Goal: Navigation & Orientation: Find specific page/section

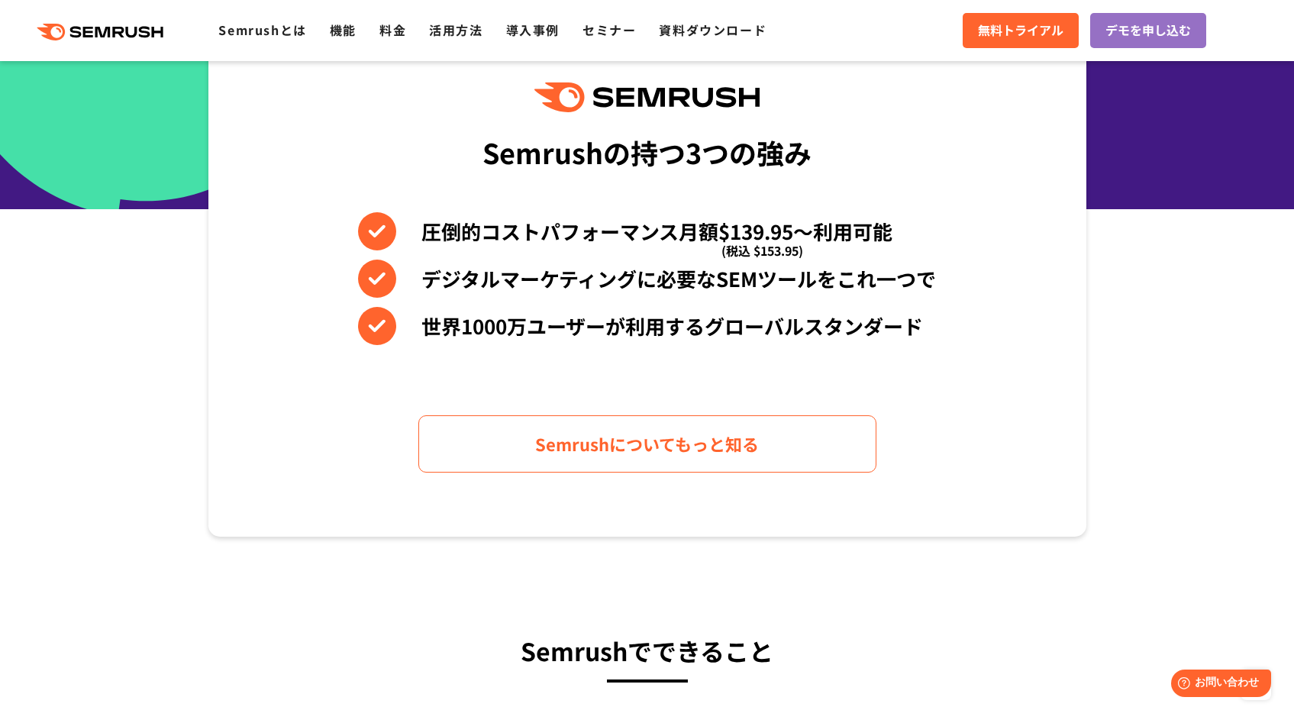
scroll to position [638, 0]
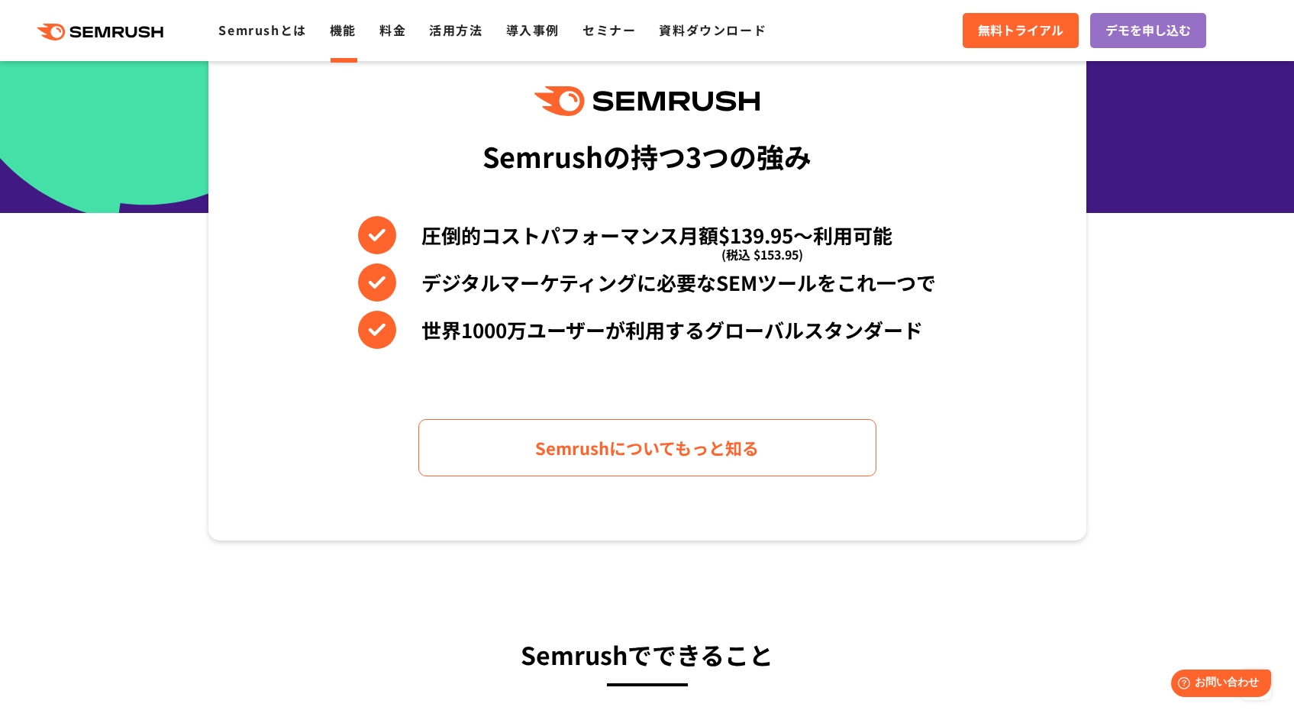
click at [336, 34] on link "機能" at bounding box center [343, 30] width 27 height 18
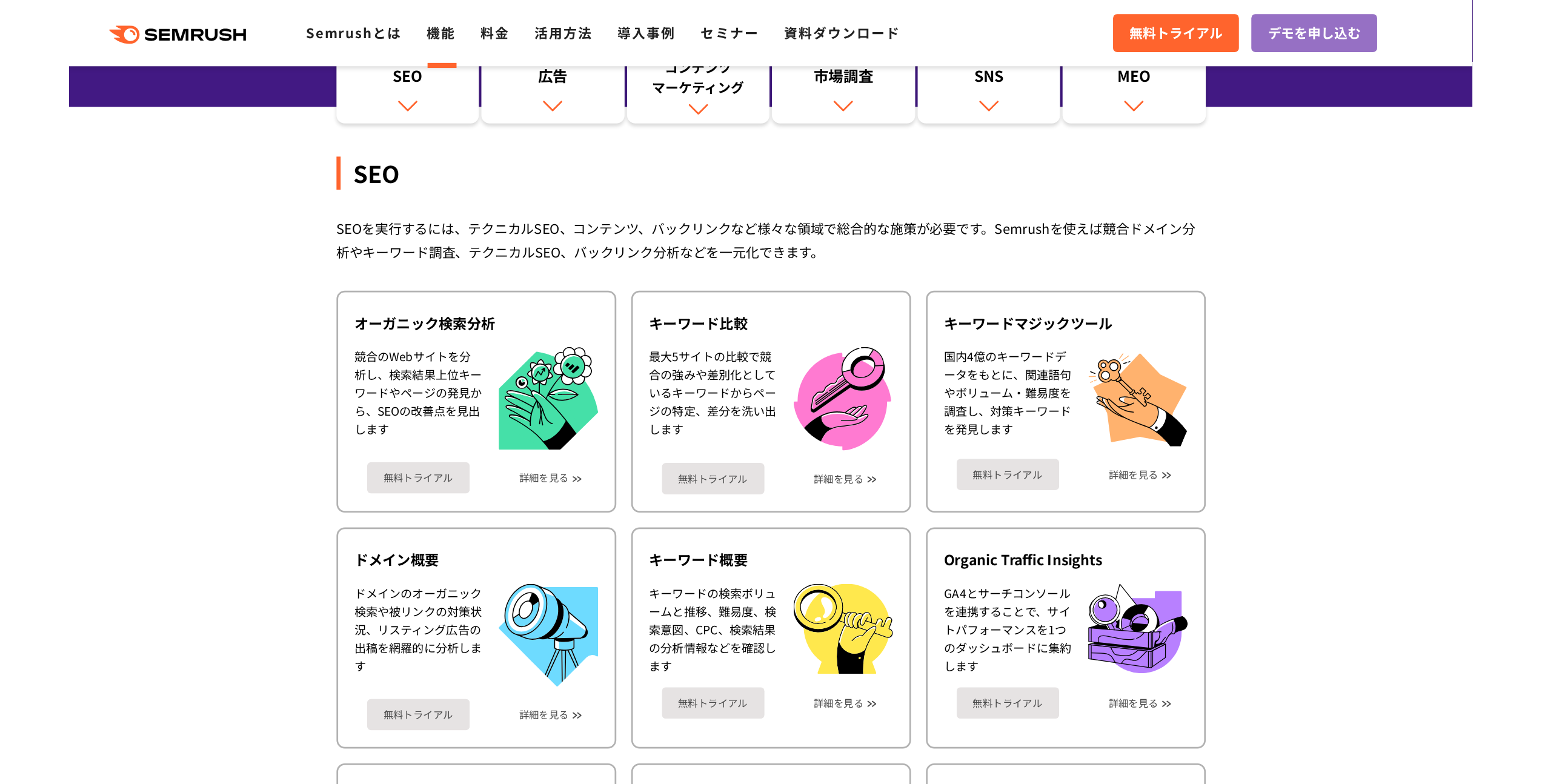
scroll to position [95, 0]
